Goal: Transaction & Acquisition: Purchase product/service

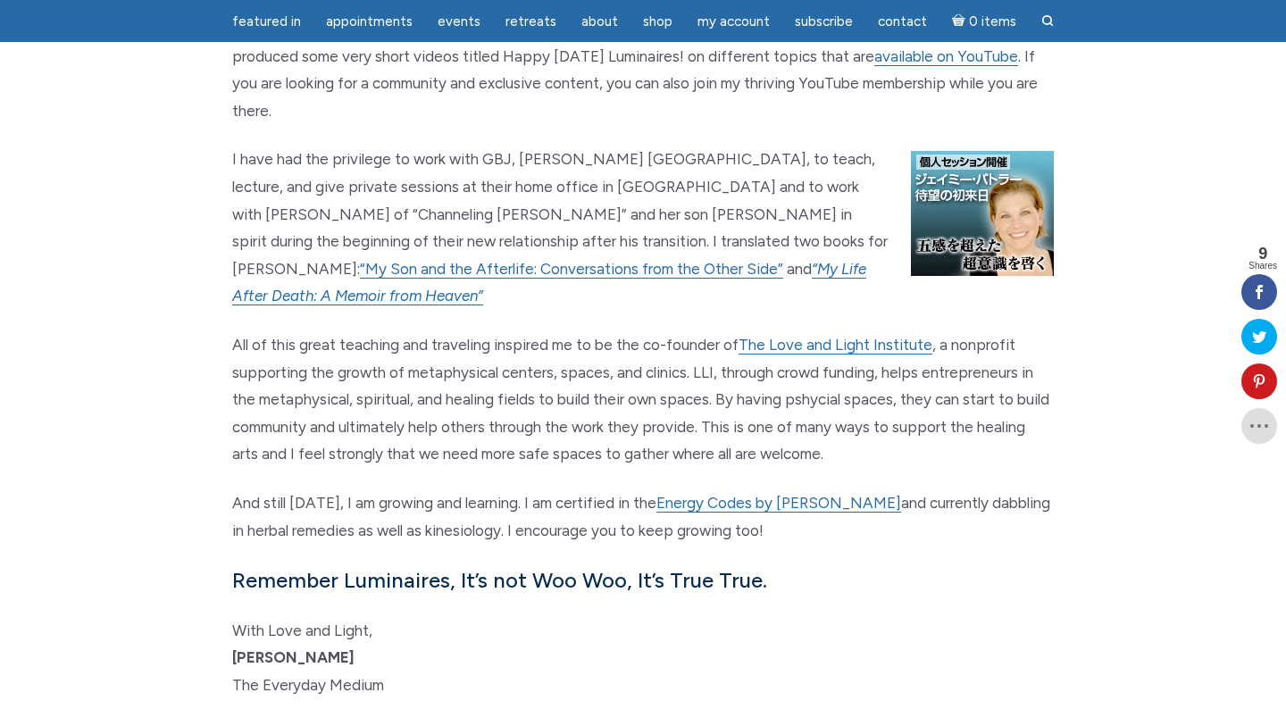
scroll to position [1976, 0]
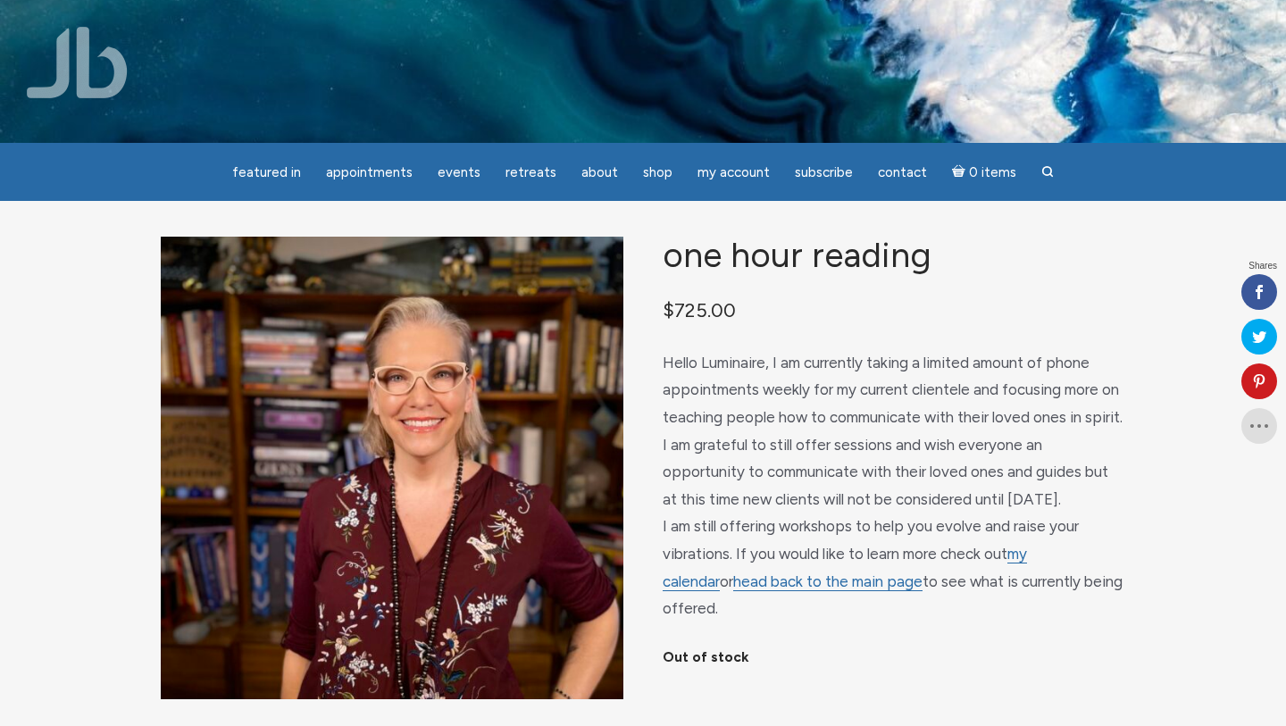
click at [247, 282] on img "main" at bounding box center [392, 468] width 463 height 463
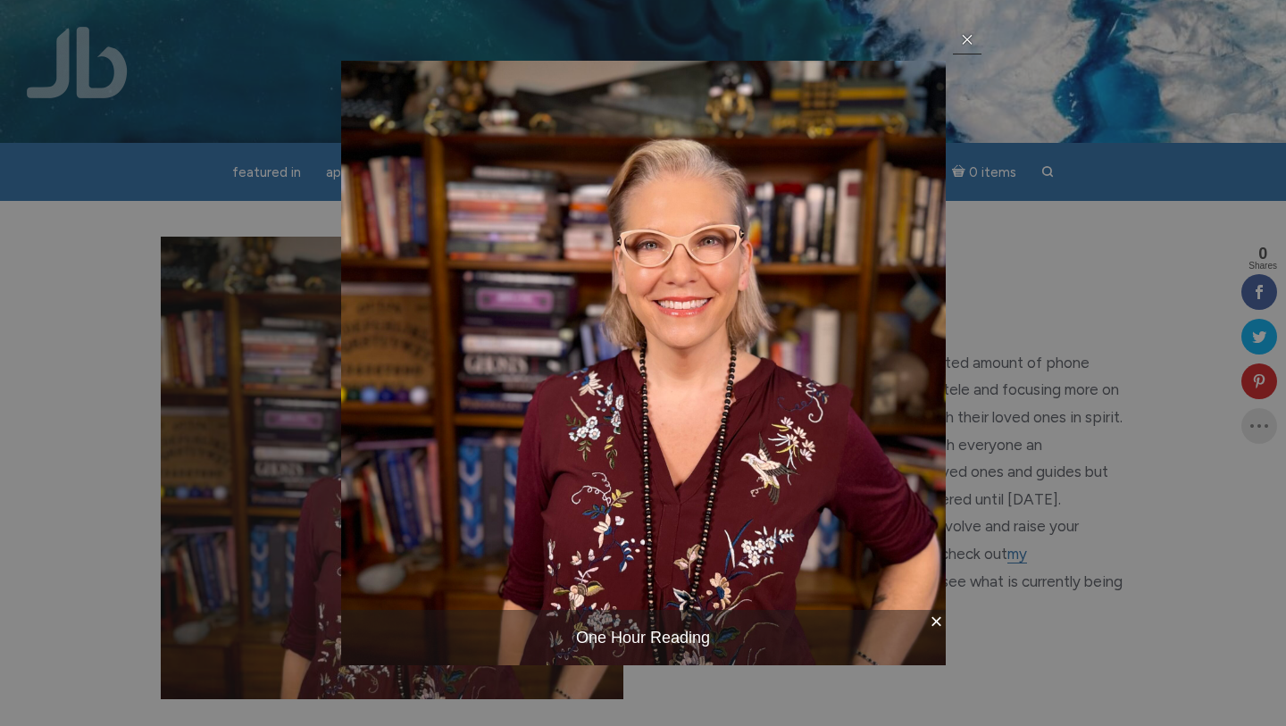
click at [977, 38] on link at bounding box center [967, 39] width 29 height 29
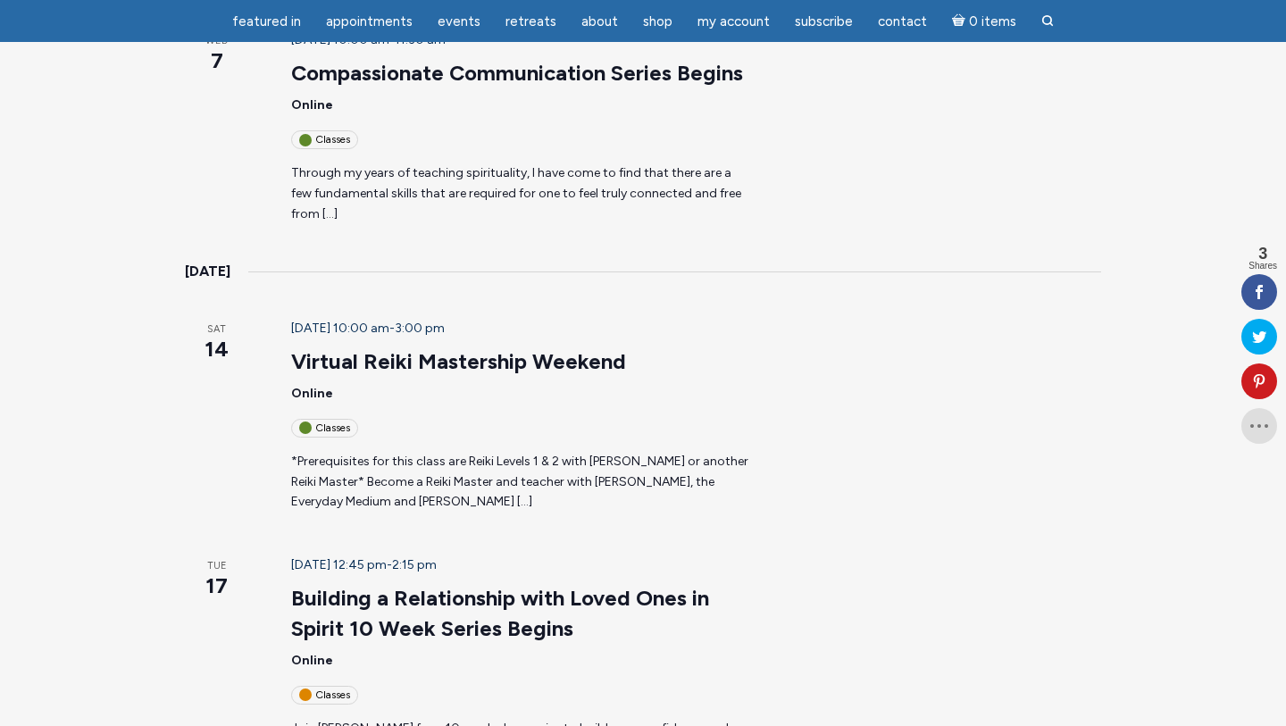
scroll to position [1441, 0]
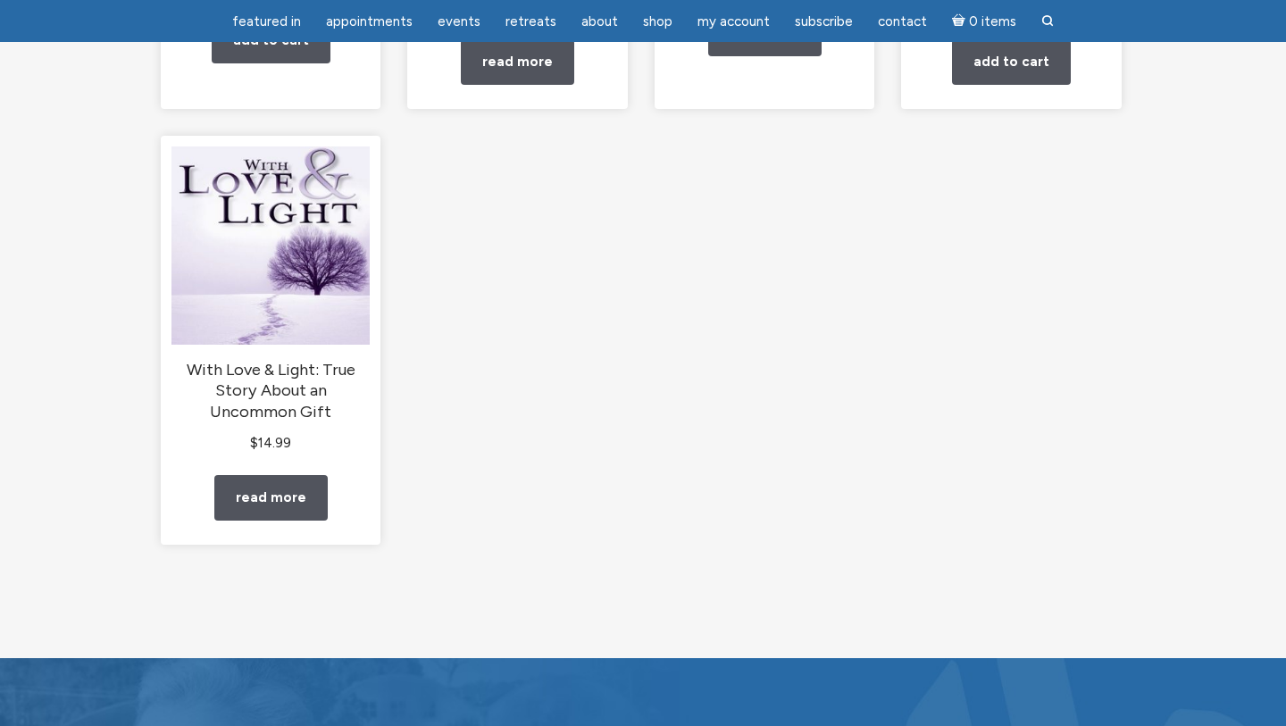
scroll to position [576, 0]
